Goal: Task Accomplishment & Management: Use online tool/utility

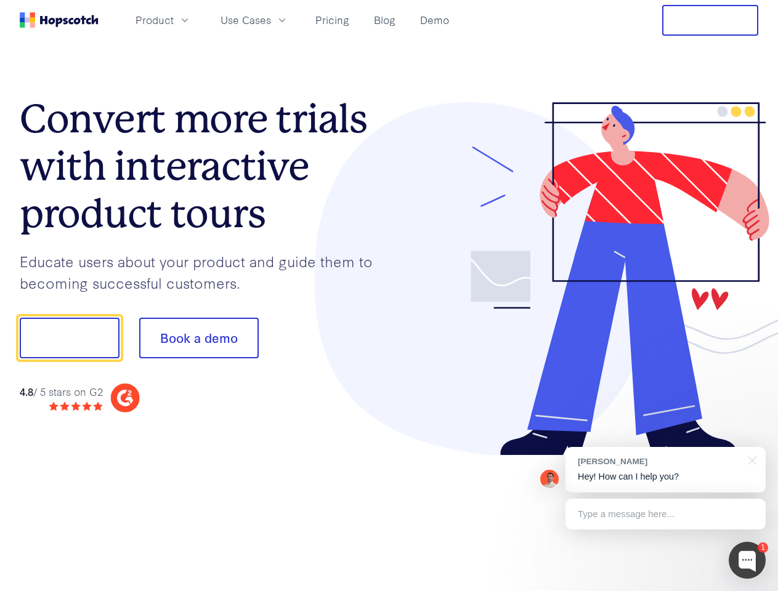
click at [389, 296] on div at bounding box center [574, 279] width 370 height 354
click at [174, 20] on span "Product" at bounding box center [155, 19] width 38 height 15
click at [271, 20] on span "Use Cases" at bounding box center [246, 19] width 51 height 15
click at [710, 20] on button "Free Trial" at bounding box center [710, 20] width 96 height 31
click at [69, 338] on button "Show me!" at bounding box center [70, 338] width 100 height 41
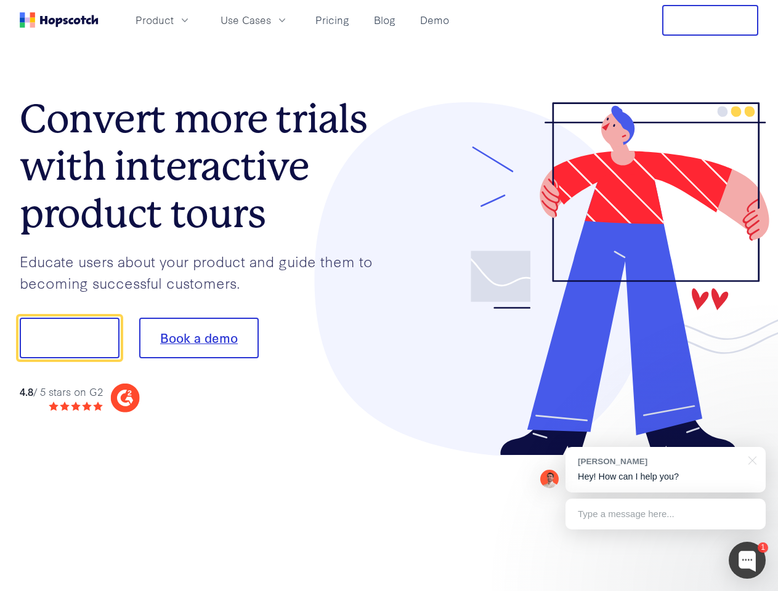
click at [198, 338] on button "Book a demo" at bounding box center [199, 338] width 120 height 41
click at [747, 561] on div at bounding box center [747, 560] width 37 height 37
click at [665, 470] on div "[PERSON_NAME] Hey! How can I help you?" at bounding box center [666, 470] width 200 height 46
click at [750, 460] on div at bounding box center [750, 459] width 31 height 25
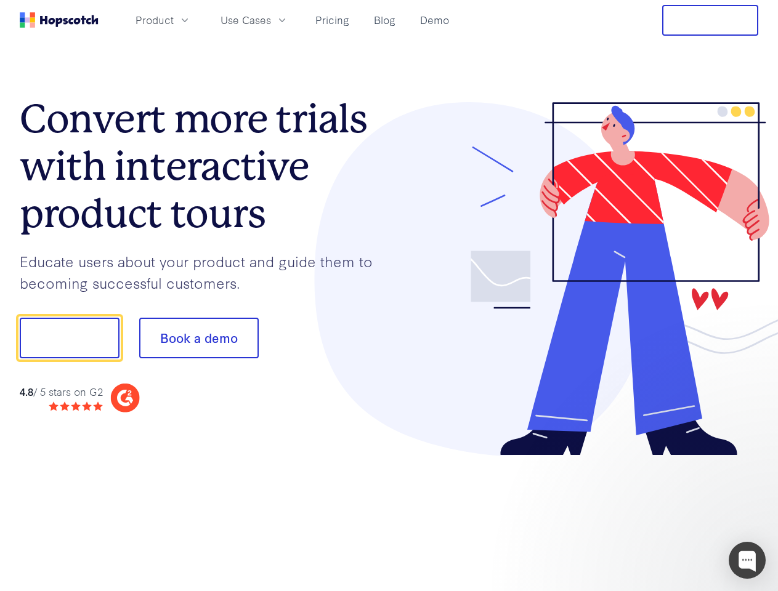
click at [665, 514] on div at bounding box center [650, 336] width 231 height 411
